Goal: Task Accomplishment & Management: Manage account settings

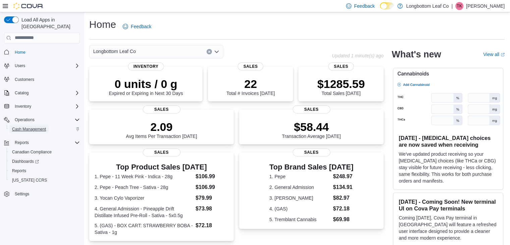
click at [37, 126] on span "Cash Management" at bounding box center [29, 128] width 34 height 5
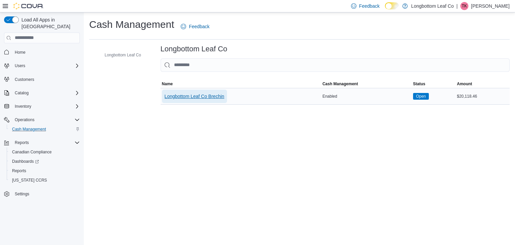
click at [210, 93] on span "Longbottom Leaf Co Brechin" at bounding box center [194, 96] width 60 height 7
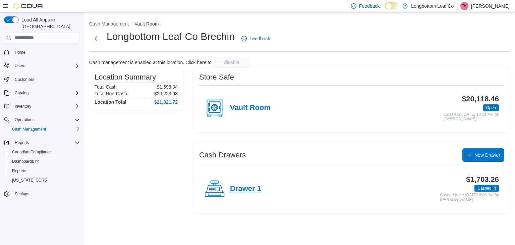
click at [254, 192] on h4 "Drawer 1" at bounding box center [245, 188] width 31 height 9
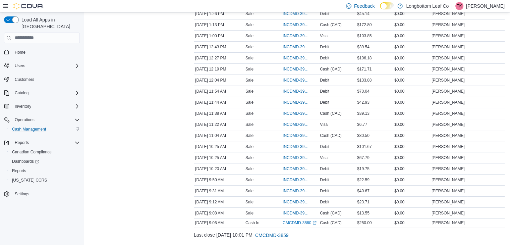
scroll to position [172, 0]
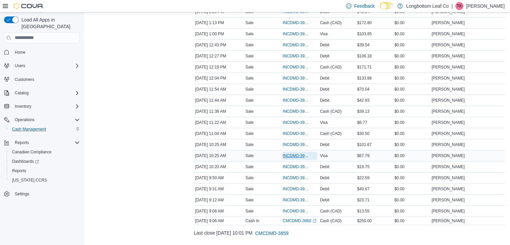
click at [296, 153] on span "INCDMD-39584" at bounding box center [296, 155] width 28 height 5
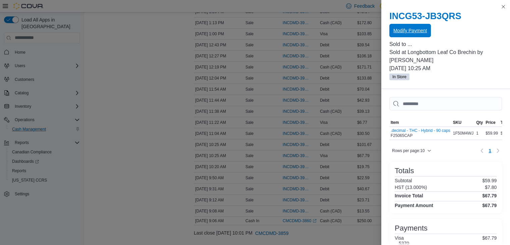
click at [422, 27] on span "Modify Payment" at bounding box center [410, 30] width 34 height 13
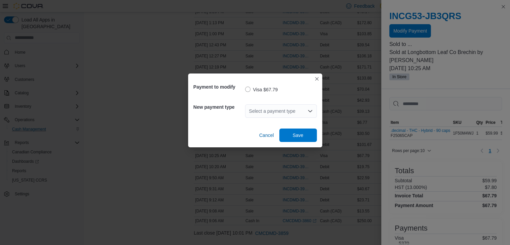
click at [299, 113] on div "Select a payment type" at bounding box center [281, 110] width 72 height 13
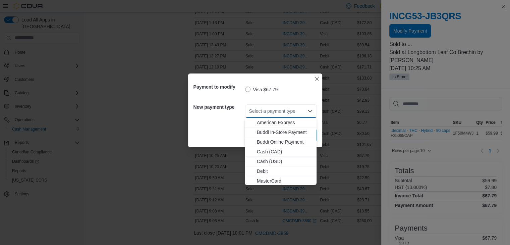
click at [271, 179] on span "MasterCard" at bounding box center [285, 180] width 56 height 7
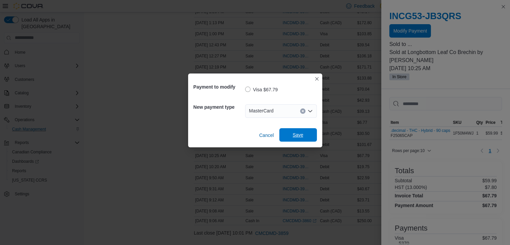
click at [313, 133] on button "Save" at bounding box center [298, 134] width 38 height 13
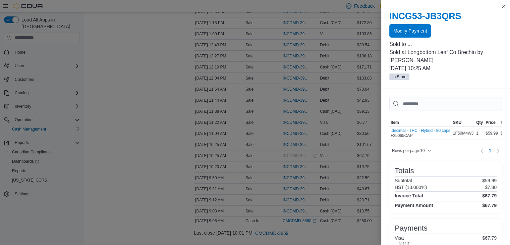
scroll to position [0, 0]
